Goal: Transaction & Acquisition: Purchase product/service

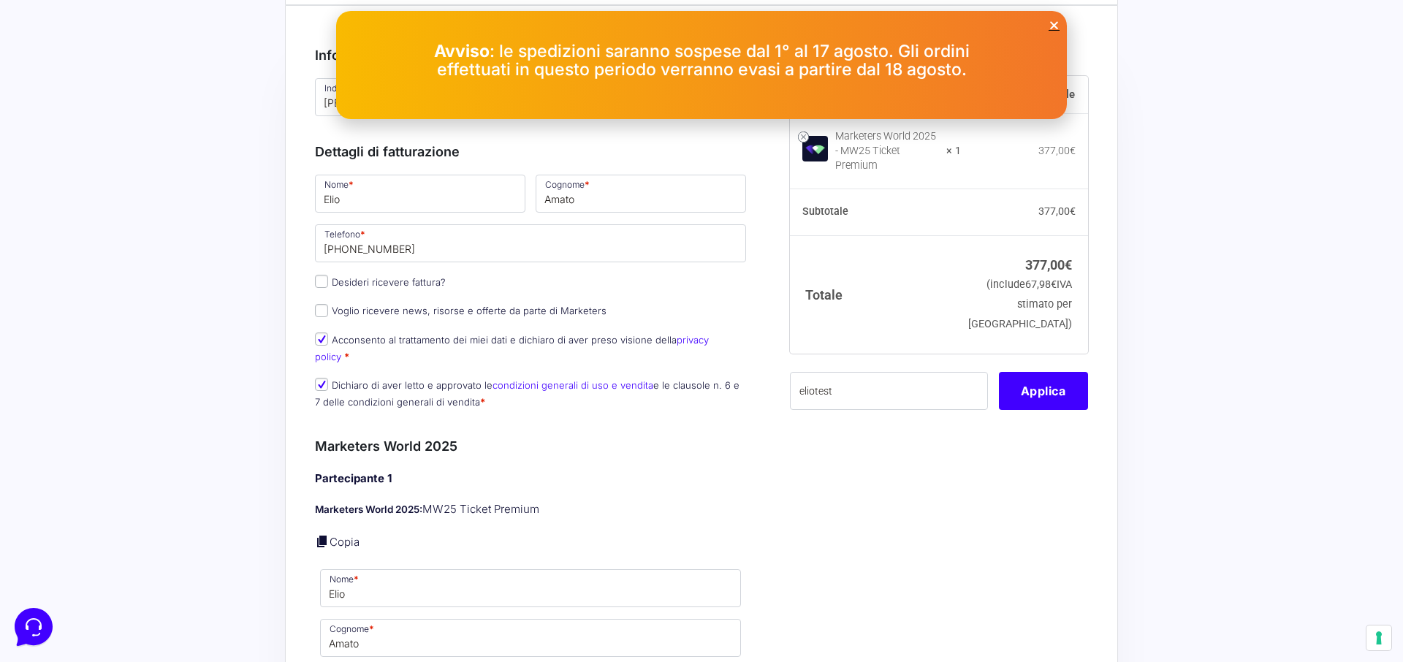
scroll to position [72, 0]
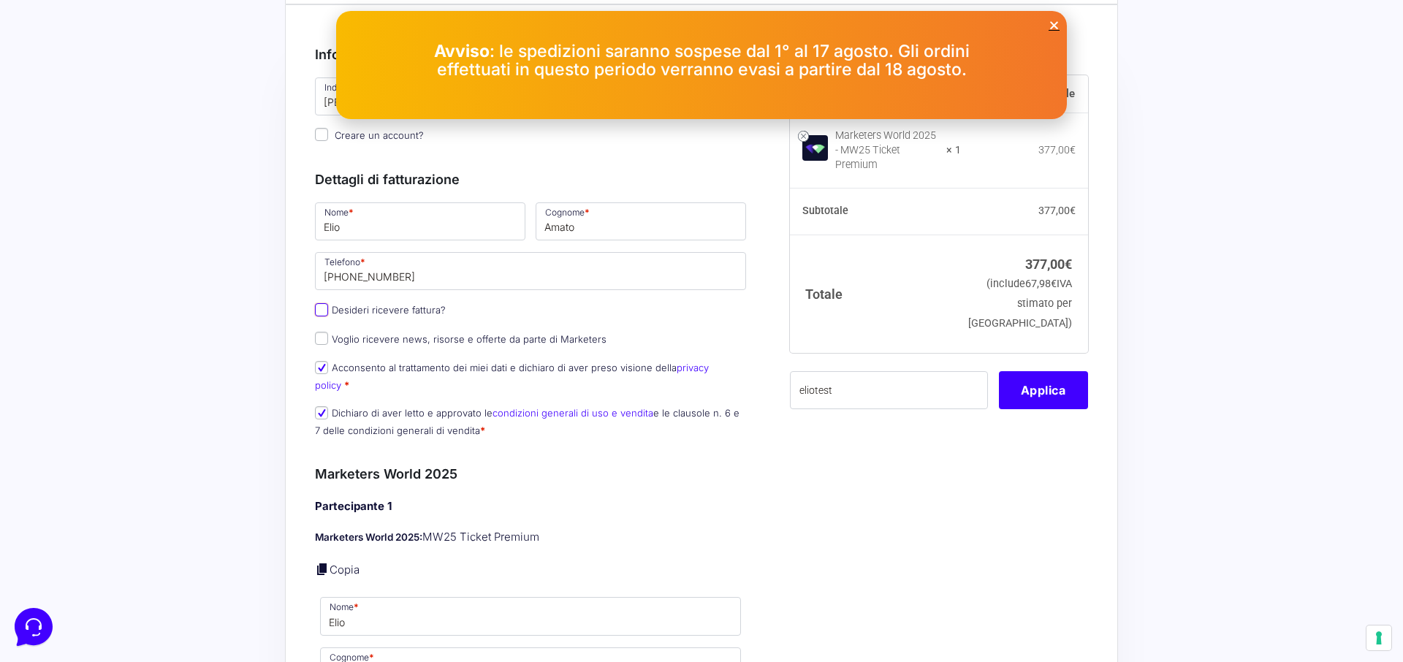
click at [319, 308] on input "Desideri ricevere fattura?" at bounding box center [321, 309] width 13 height 13
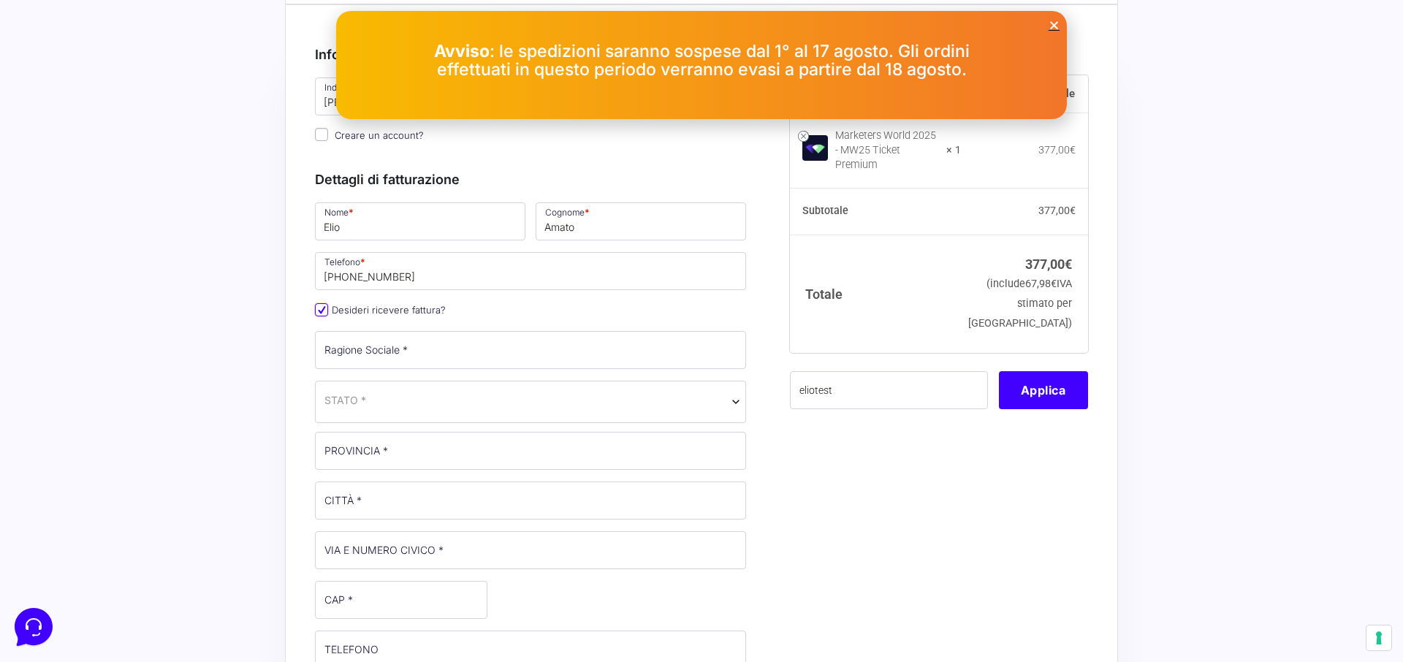
click at [319, 308] on input "Desideri ricevere fattura?" at bounding box center [321, 309] width 13 height 13
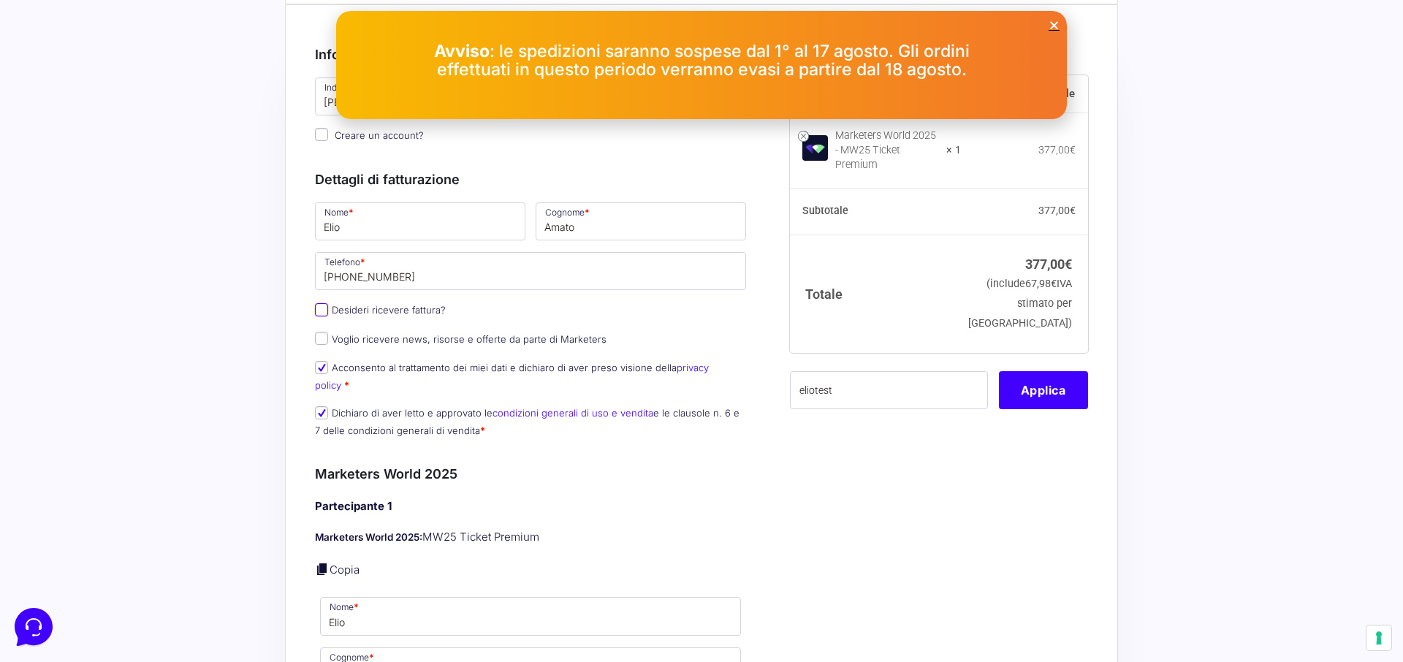
click at [319, 308] on input "Desideri ricevere fattura?" at bounding box center [321, 309] width 13 height 13
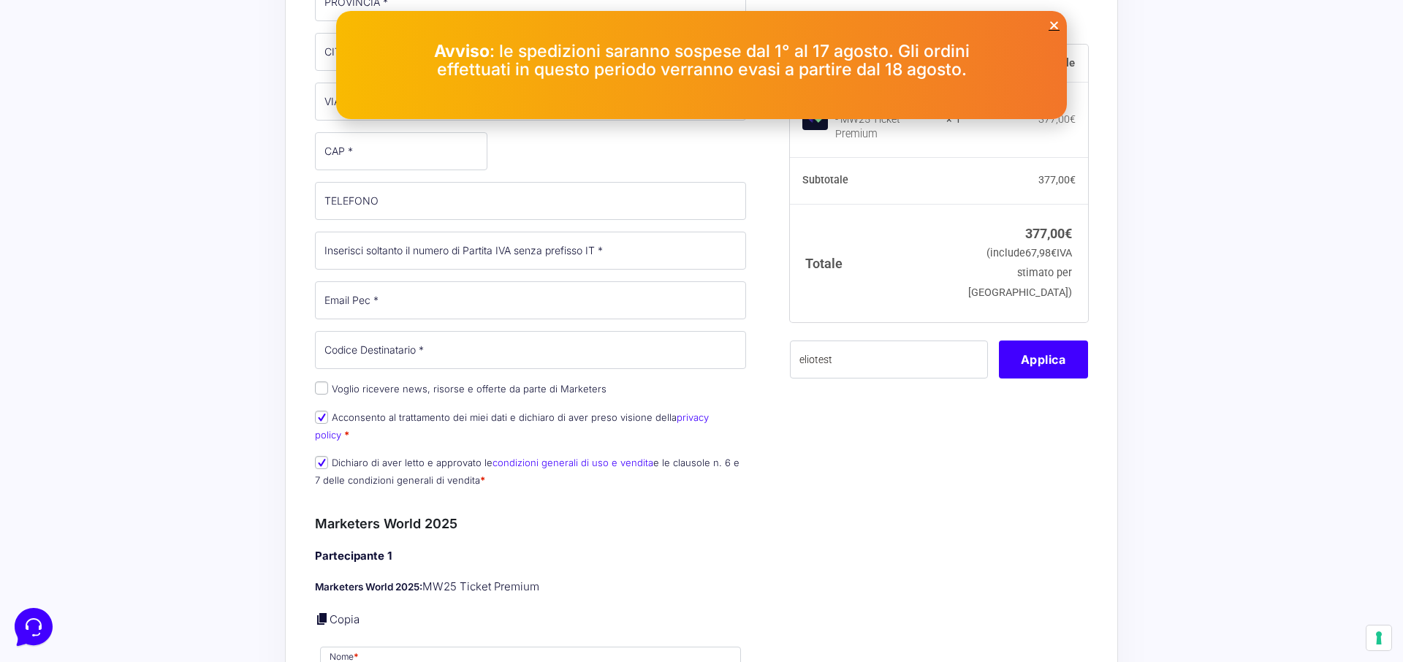
scroll to position [85, 0]
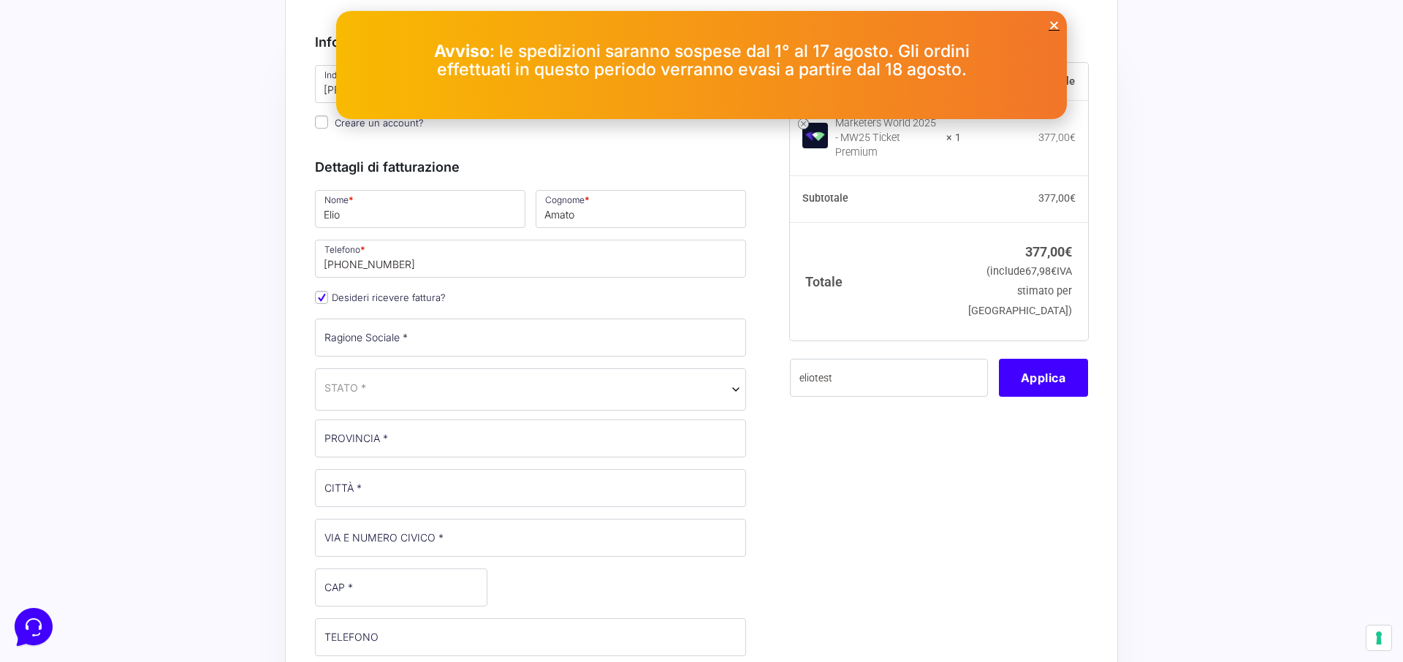
click at [325, 290] on span "Desideri ricevere fattura?" at bounding box center [380, 297] width 131 height 14
click at [325, 295] on input "Desideri ricevere fattura?" at bounding box center [321, 297] width 13 height 13
checkbox input "false"
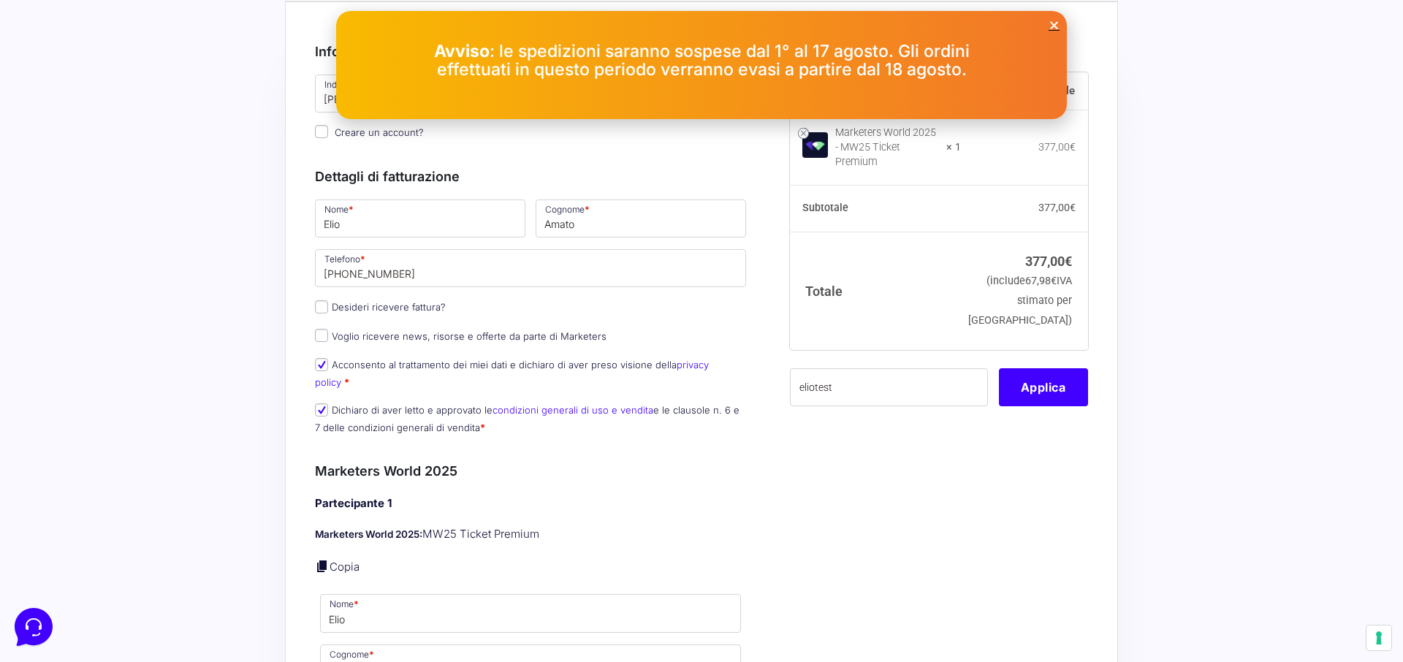
scroll to position [0, 0]
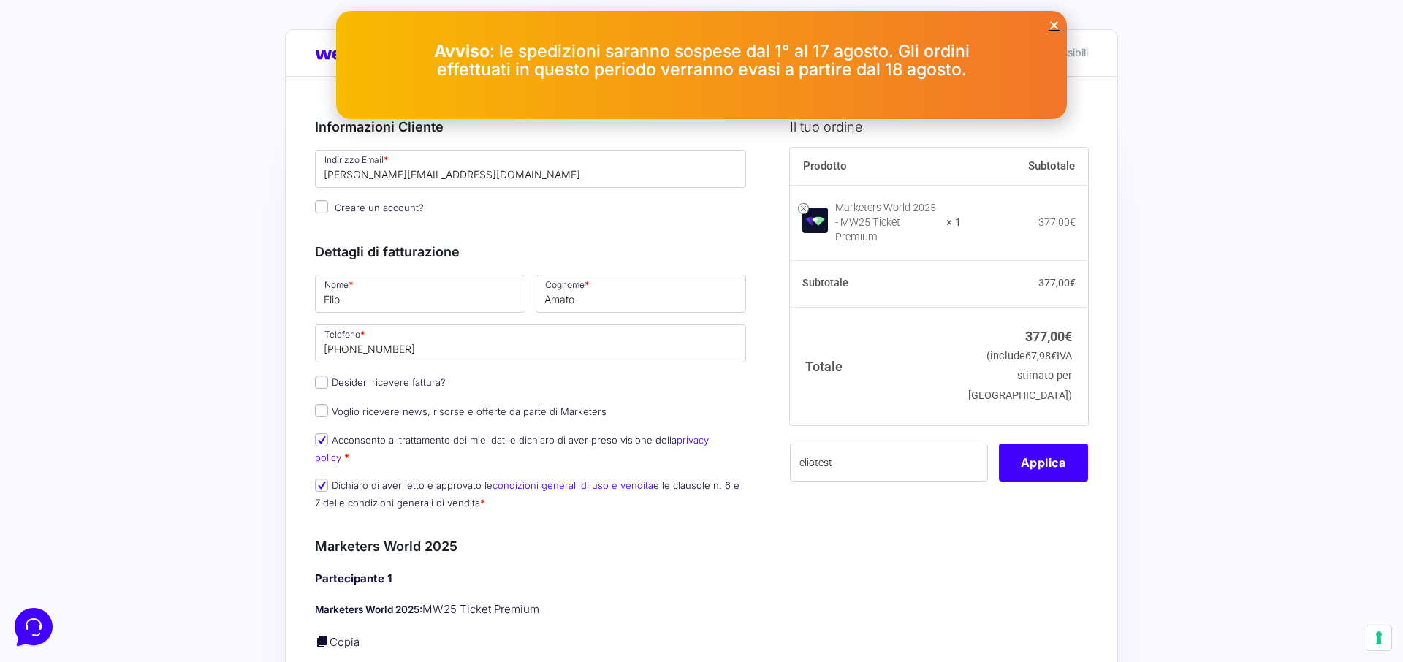
click at [1053, 23] on icon "Close" at bounding box center [1054, 25] width 11 height 11
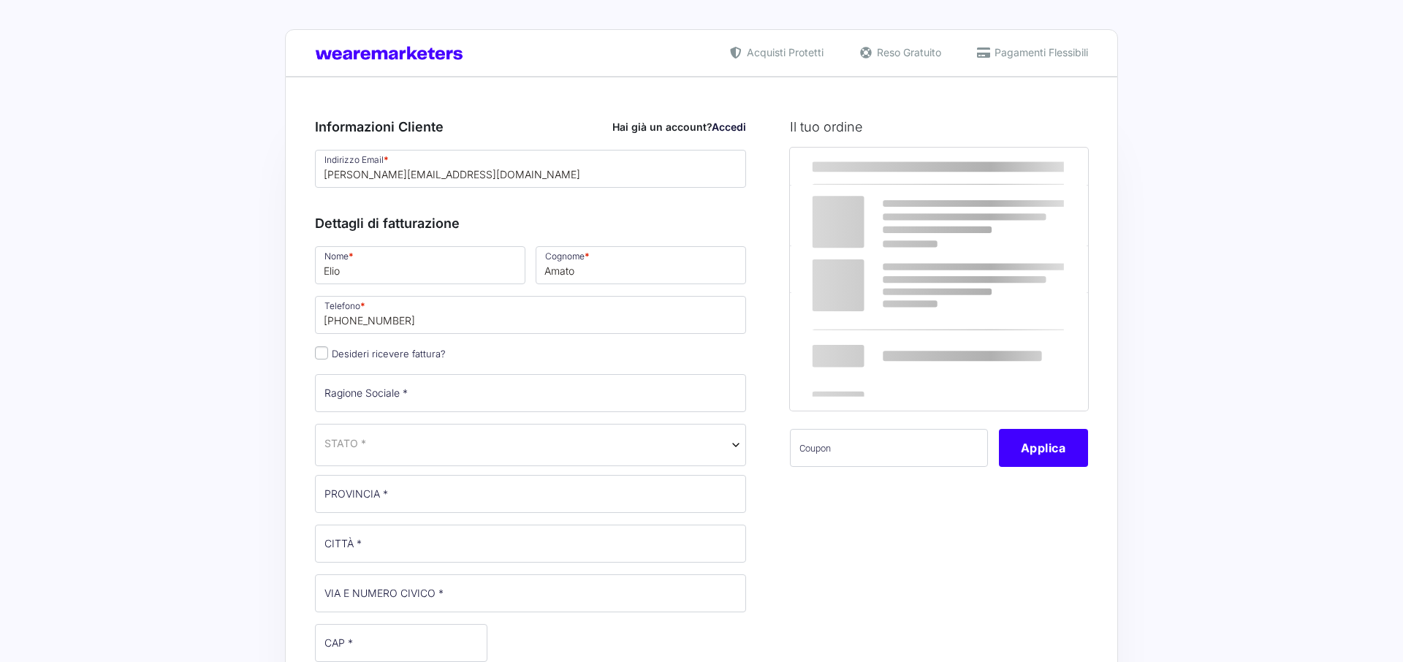
select select
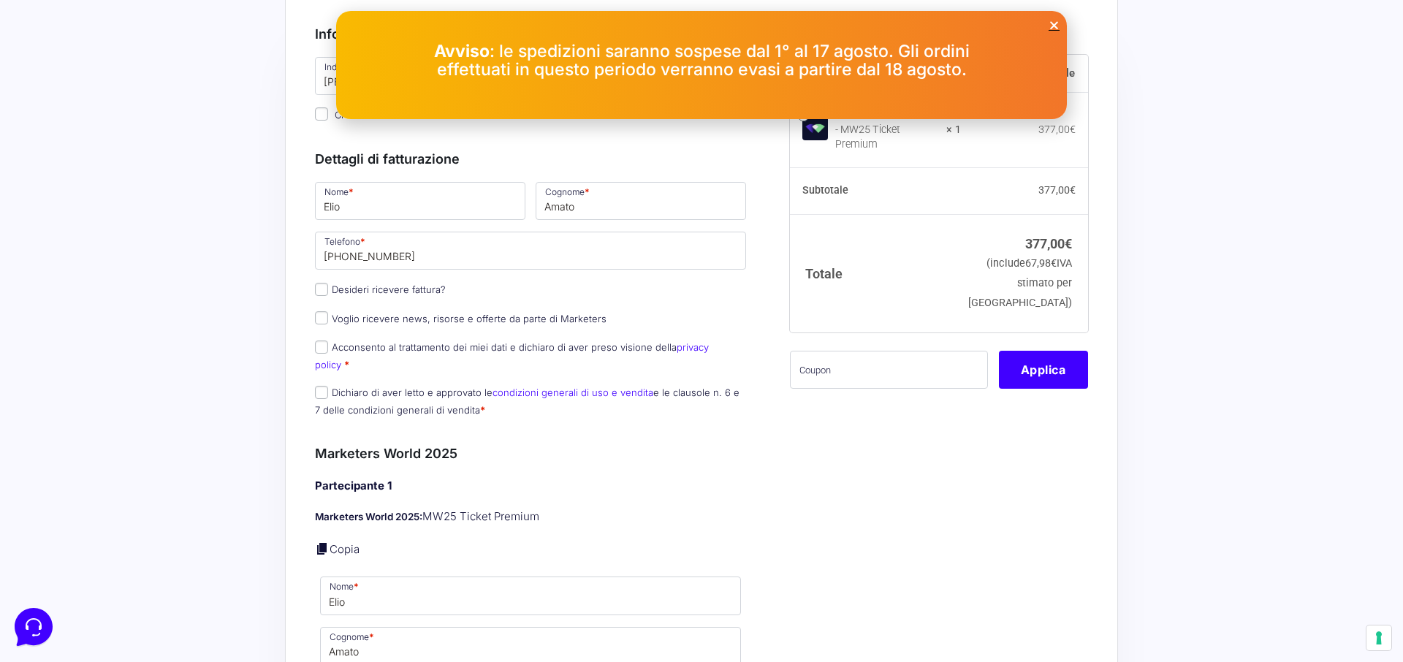
scroll to position [96, 0]
click at [325, 349] on input "Acconsento al trattamento dei miei dati e dichiaro di aver preso visione della …" at bounding box center [321, 344] width 13 height 13
checkbox input "true"
click at [325, 381] on p "Dichiaro di aver letto e approvato le condizioni generali di uso e vendita e le…" at bounding box center [530, 398] width 441 height 38
click at [327, 383] on input "Dichiaro di aver letto e approvato le condizioni generali di uso e vendita e le…" at bounding box center [321, 389] width 13 height 13
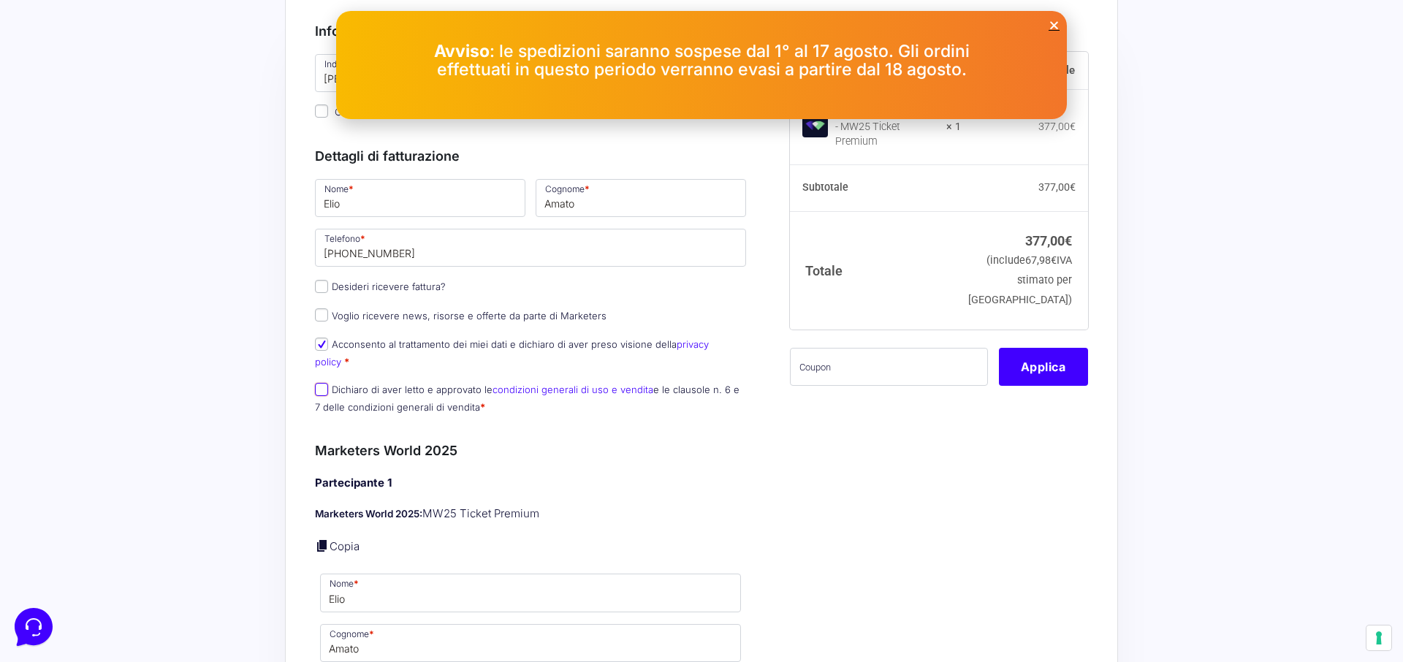
checkbox input "true"
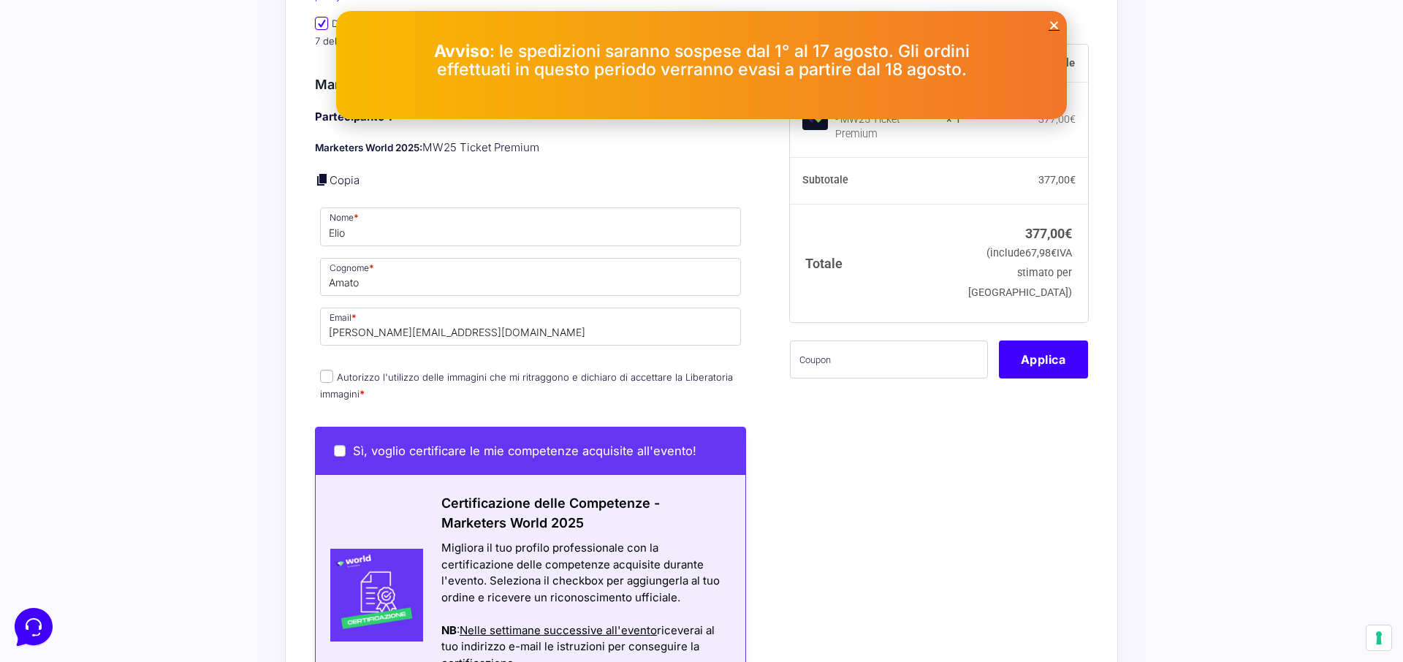
scroll to position [501, 0]
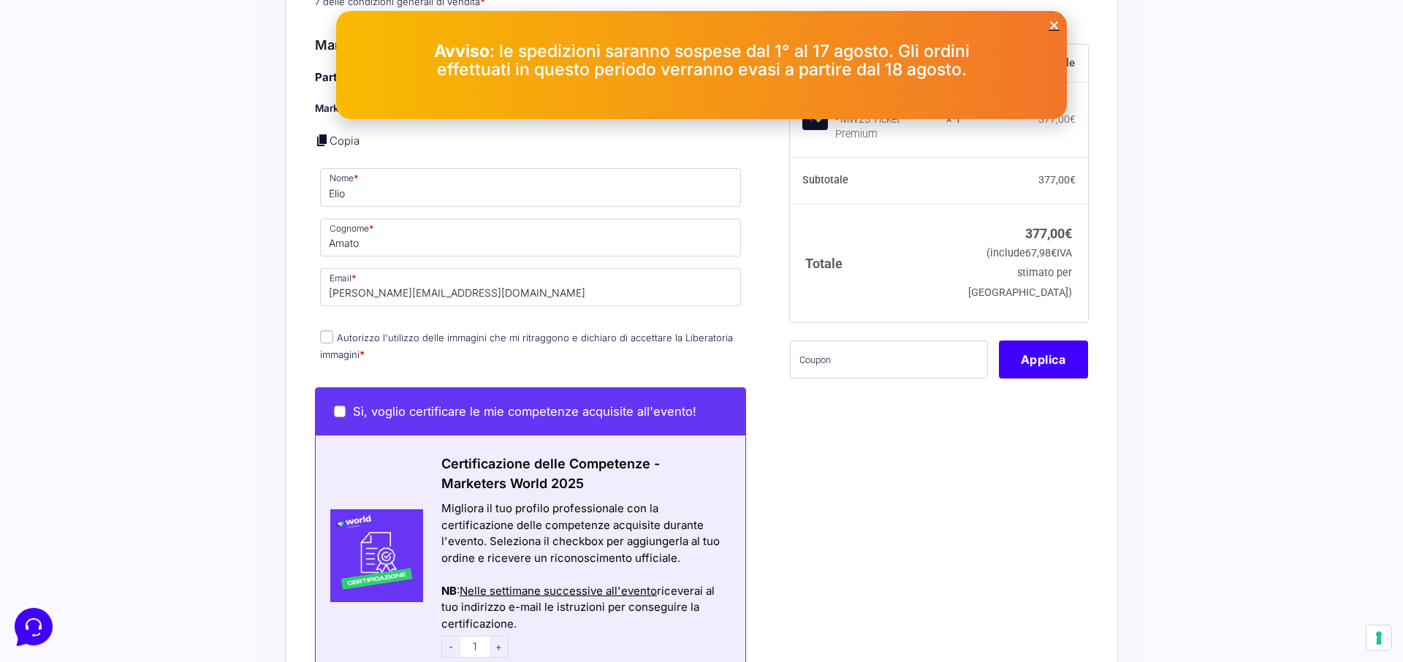
click at [327, 330] on input "Autorizzo l'utilizzo delle immagini che mi ritraggono e dichiaro di accettare l…" at bounding box center [326, 336] width 13 height 13
checkbox input "true"
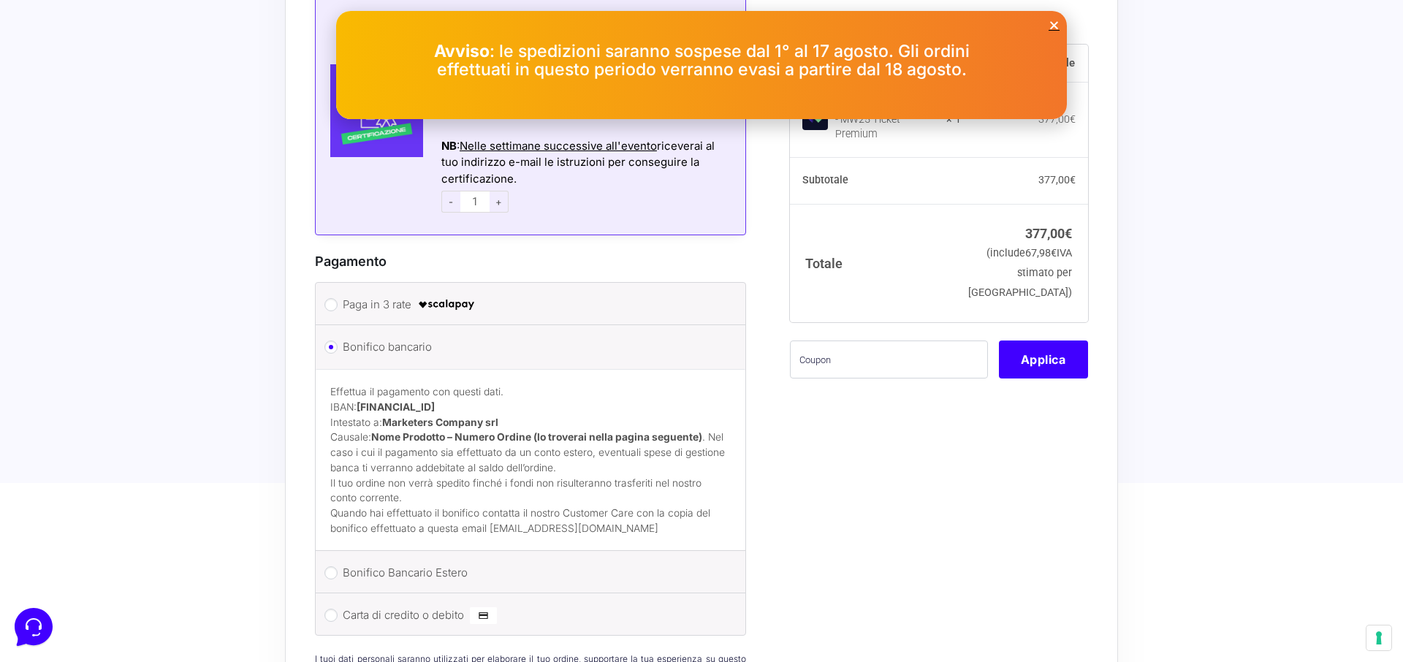
scroll to position [1081, 0]
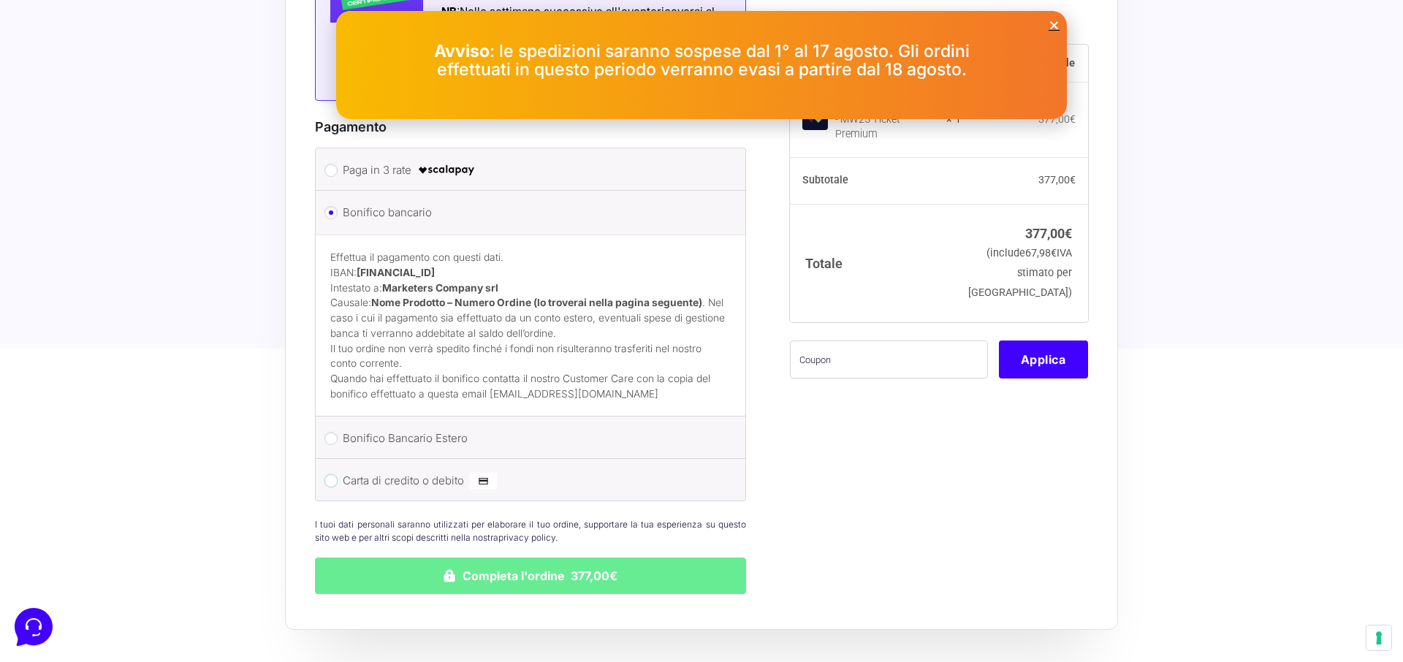
click at [332, 474] on input "Carta di credito o debito" at bounding box center [331, 480] width 13 height 13
radio input "true"
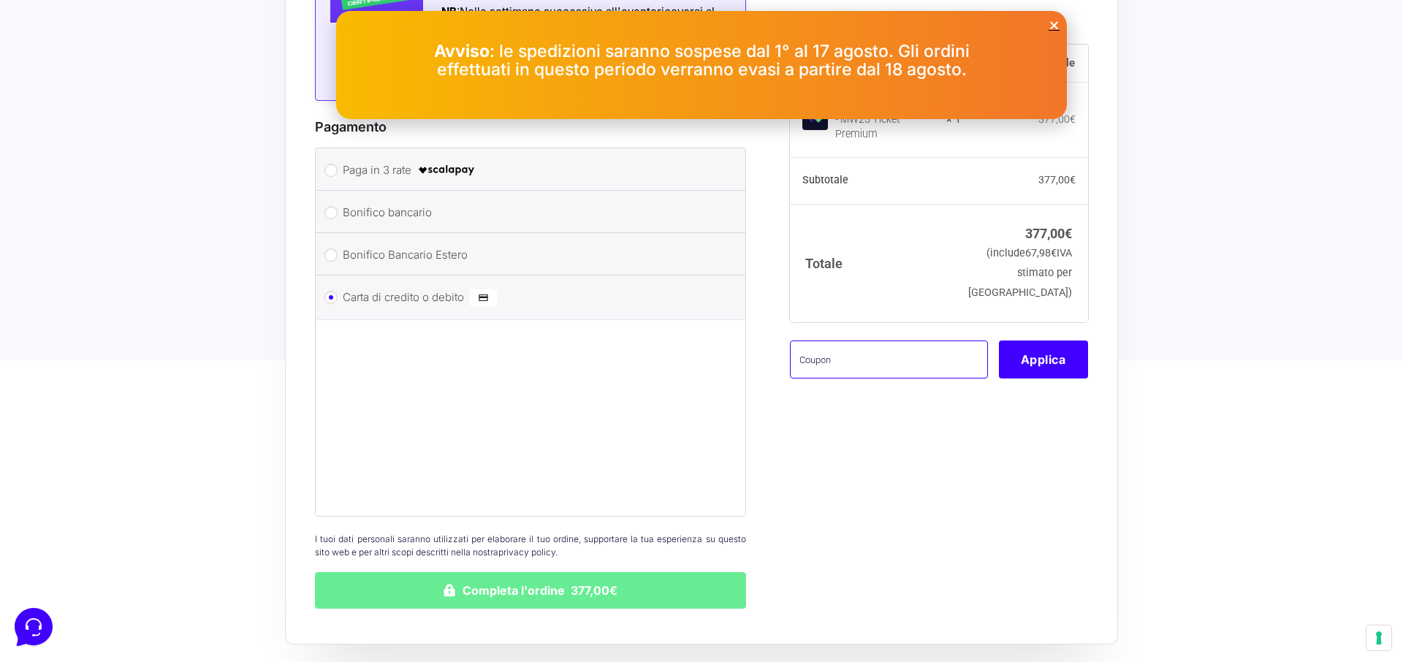
click at [878, 361] on input "text" at bounding box center [889, 359] width 198 height 38
type input "eliotest"
click at [1041, 359] on button "Applica" at bounding box center [1043, 359] width 89 height 38
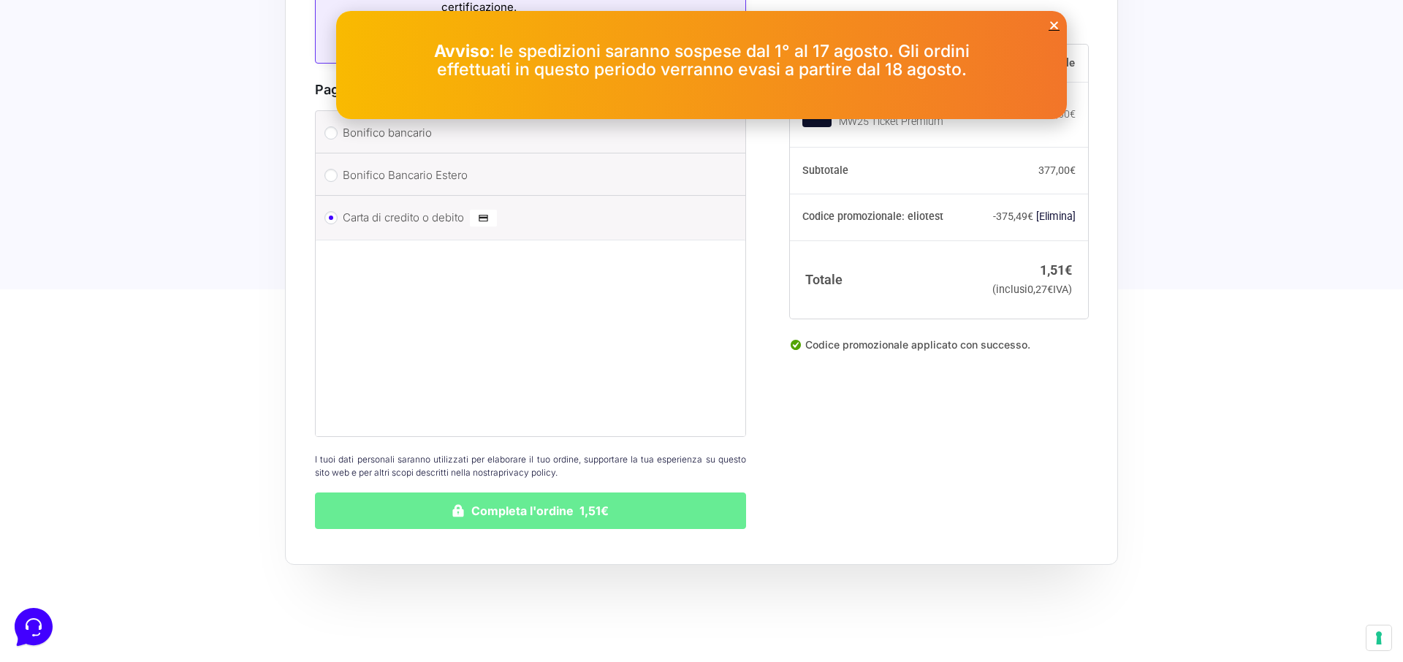
scroll to position [1125, 0]
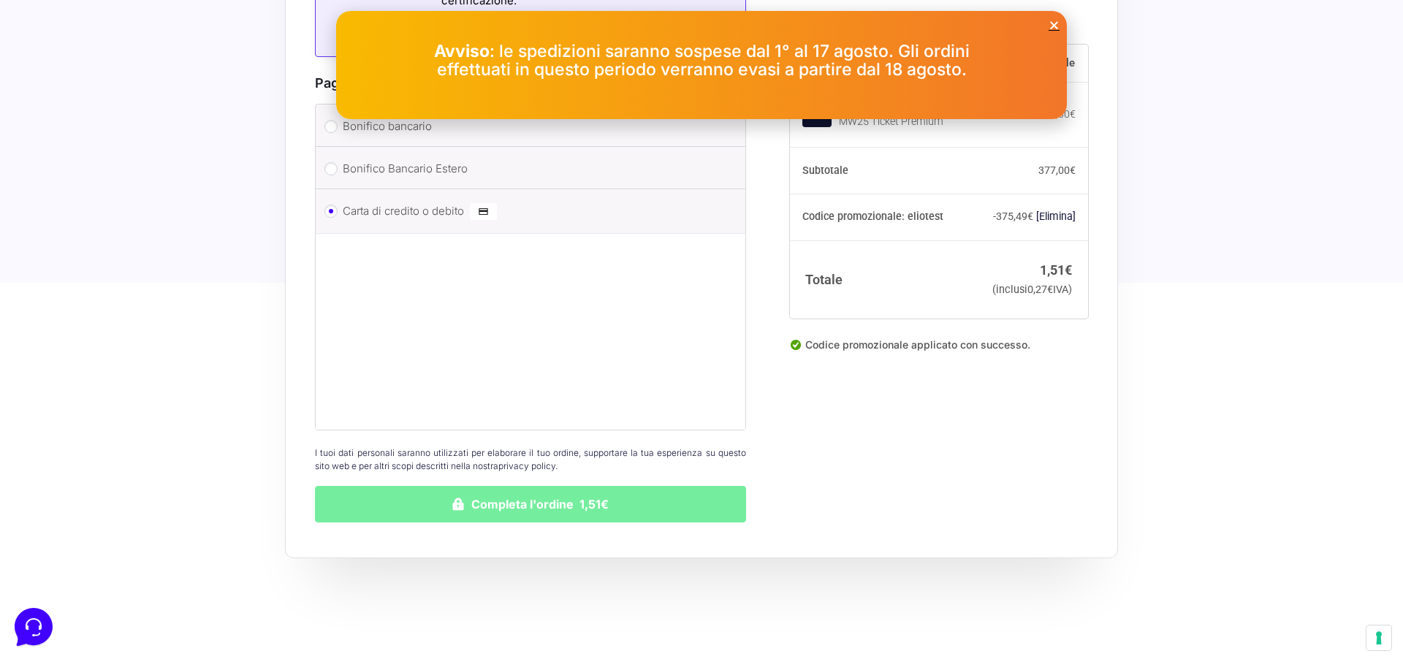
click at [634, 494] on button "Completa l'ordine 1,51€" at bounding box center [530, 504] width 431 height 37
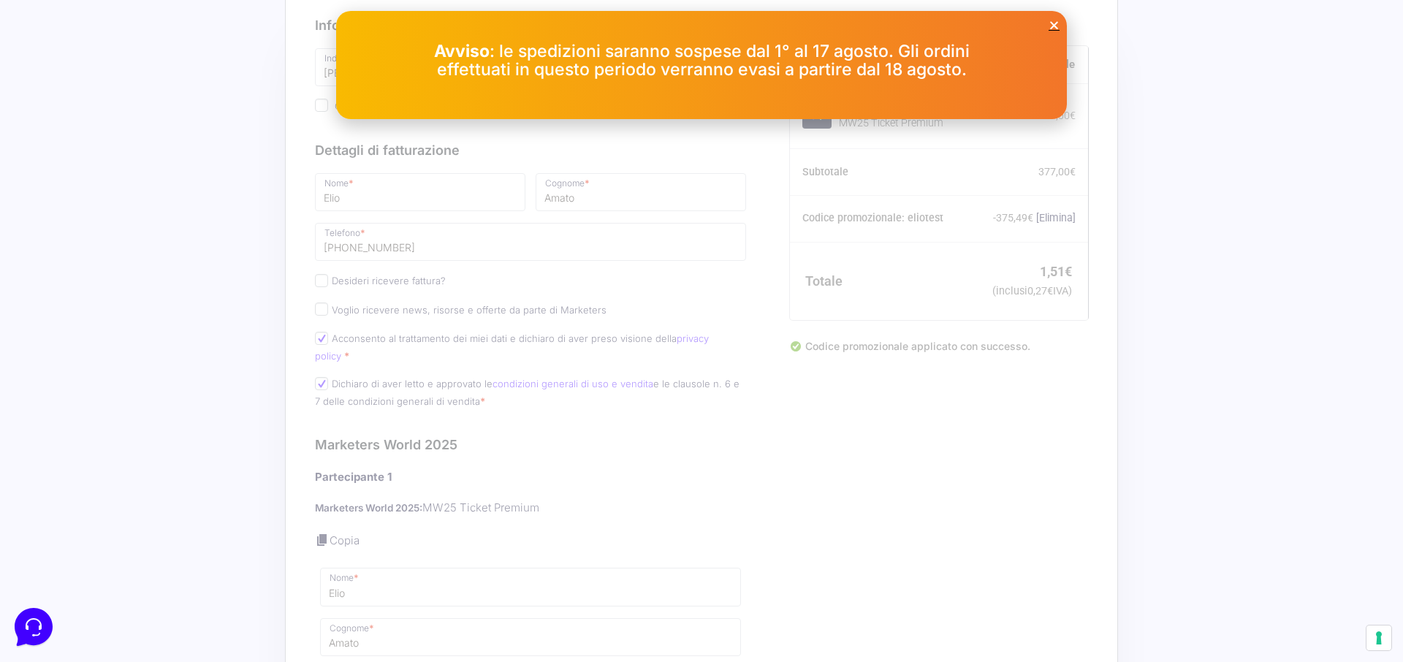
scroll to position [0, 0]
